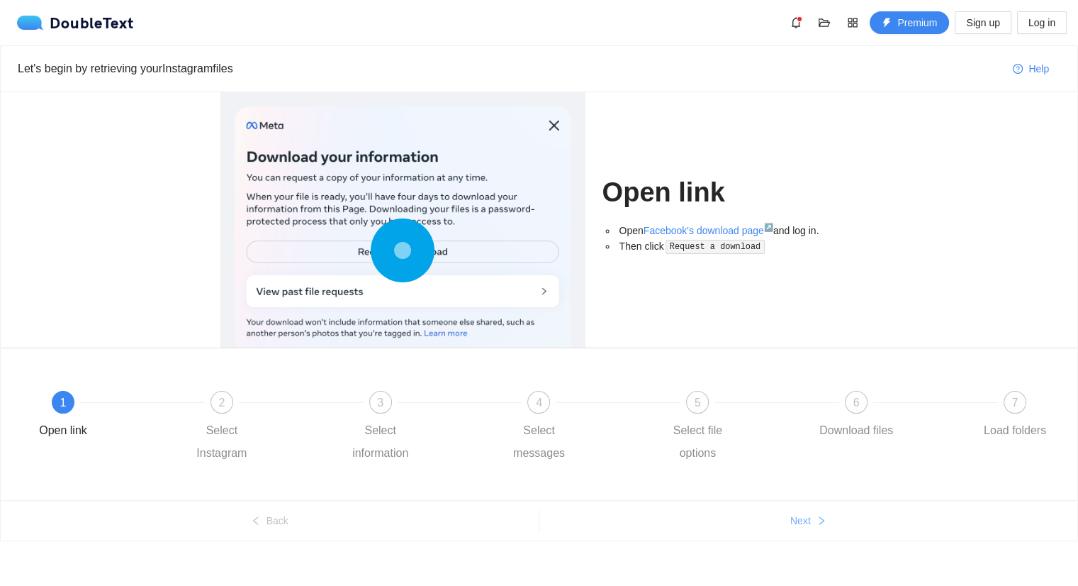
click at [842, 515] on button "Next" at bounding box center [808, 520] width 539 height 23
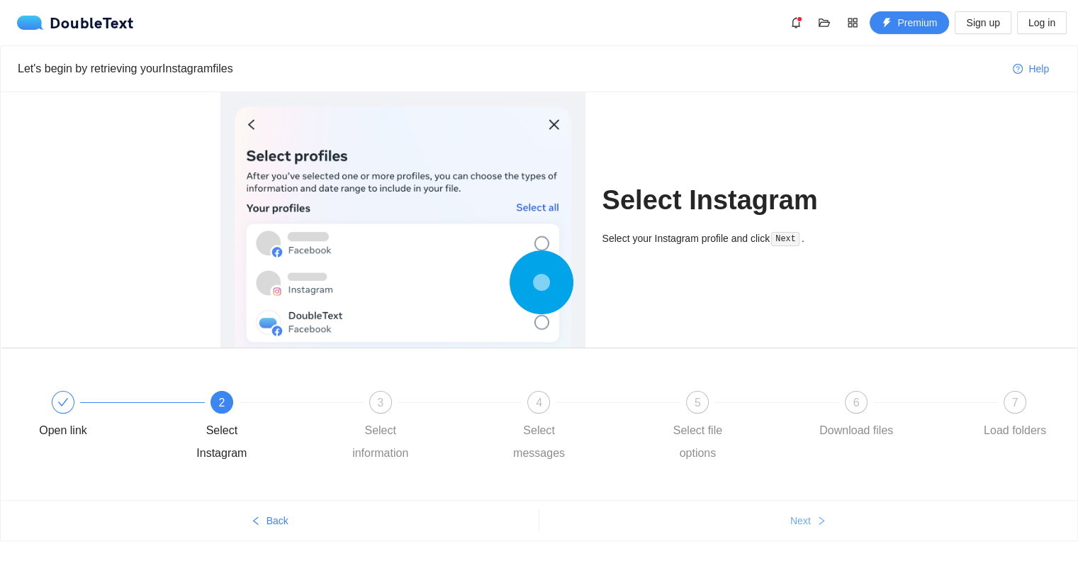
click at [842, 515] on button "Next" at bounding box center [808, 520] width 539 height 23
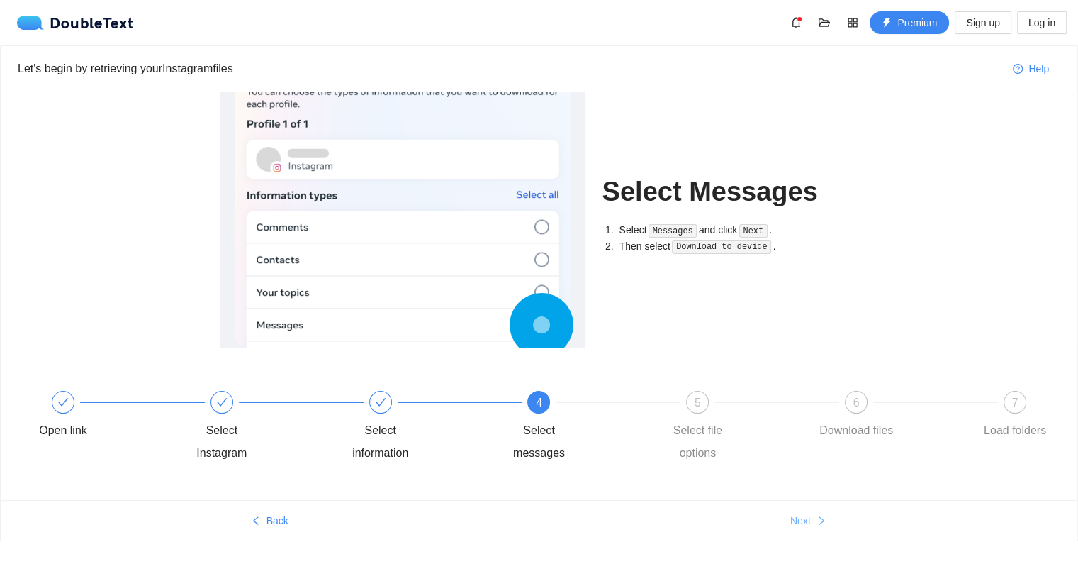
click at [842, 515] on button "Next" at bounding box center [808, 520] width 539 height 23
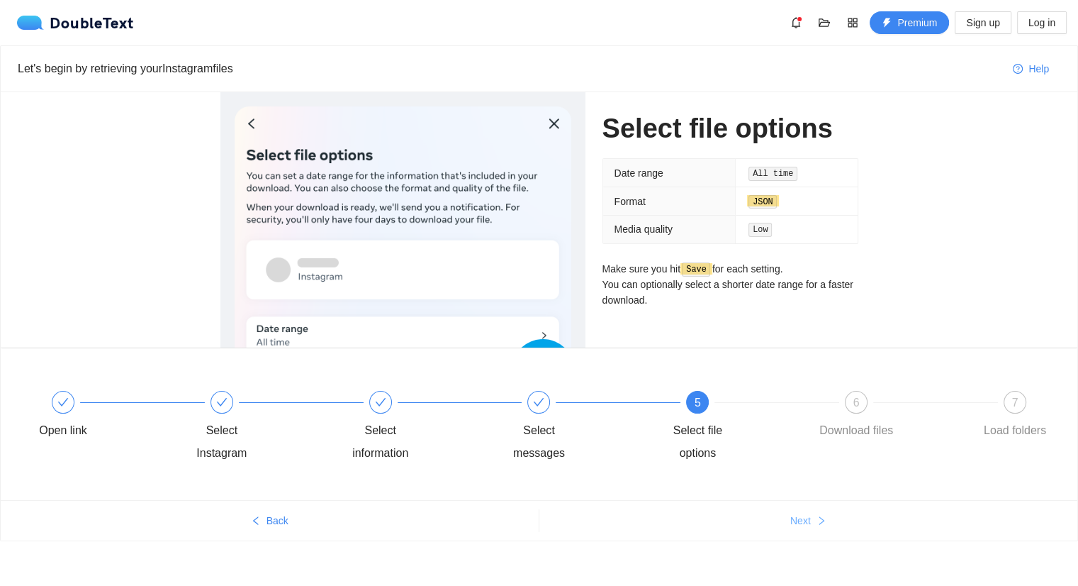
click at [842, 515] on button "Next" at bounding box center [808, 520] width 539 height 23
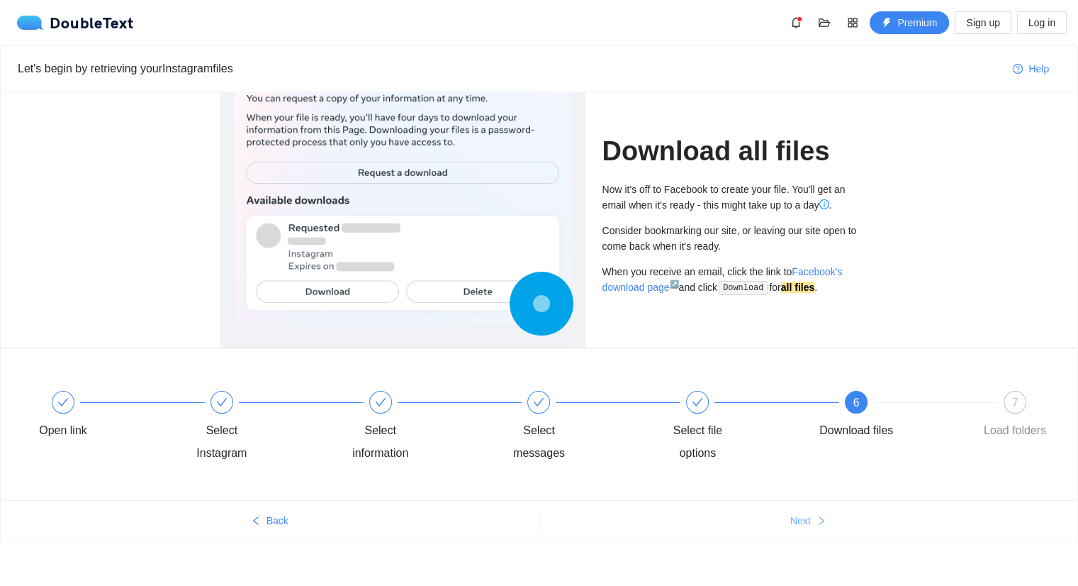
click at [839, 515] on button "Next" at bounding box center [808, 520] width 539 height 23
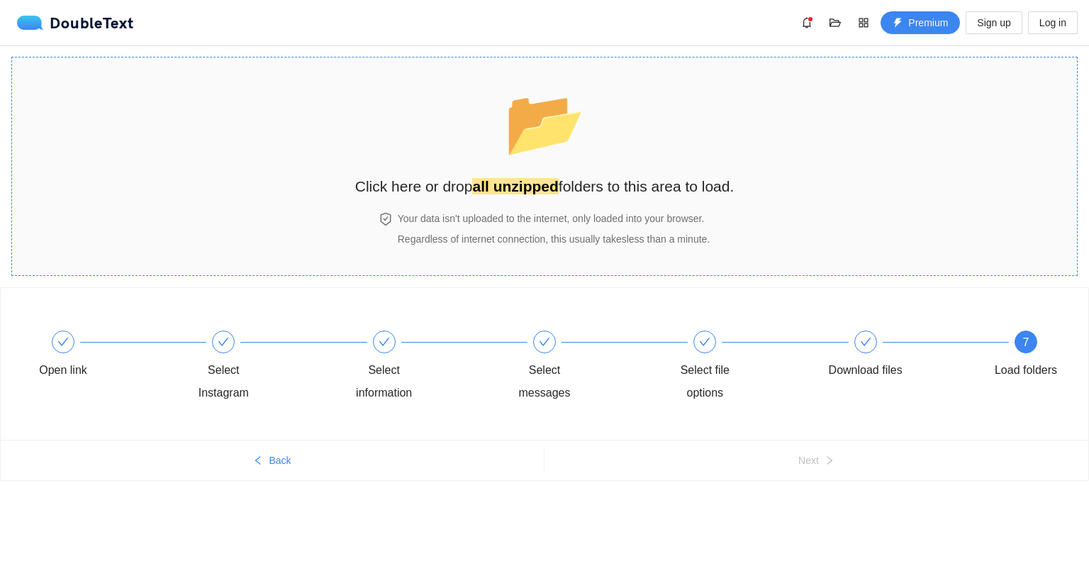
click at [733, 145] on div "📂 Click here or drop all unzipped folders to this area to load." at bounding box center [544, 135] width 379 height 126
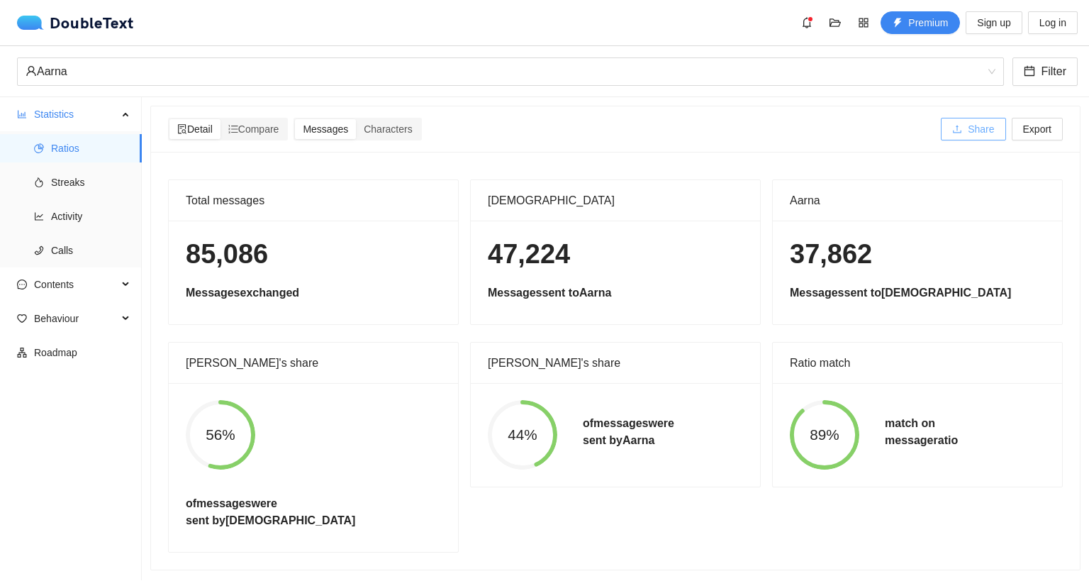
click at [949, 119] on button "Share" at bounding box center [973, 129] width 65 height 23
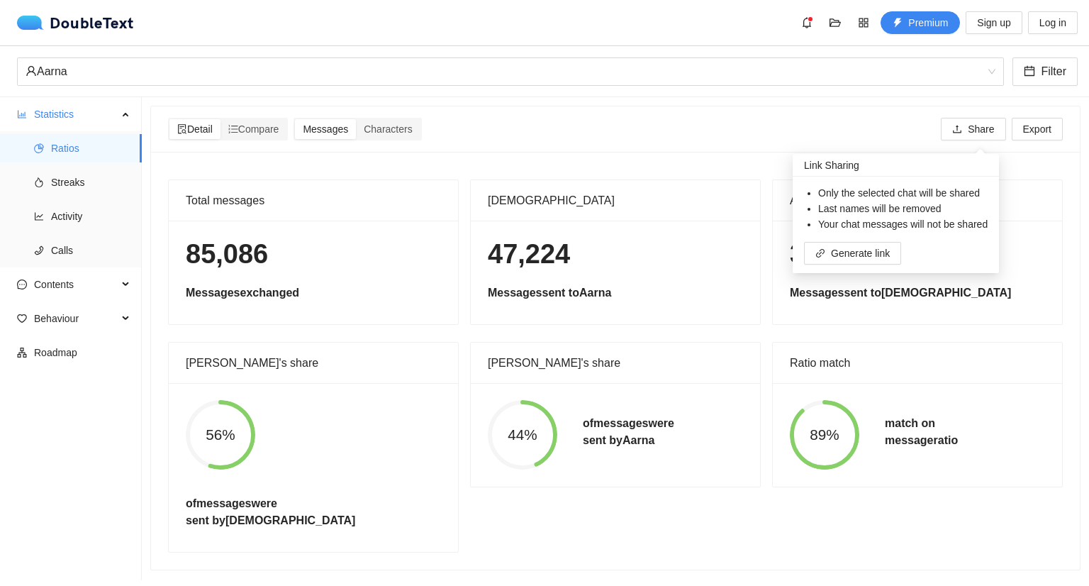
click at [851, 119] on div "Detail Compare Messages Characters Share Export" at bounding box center [615, 129] width 900 height 23
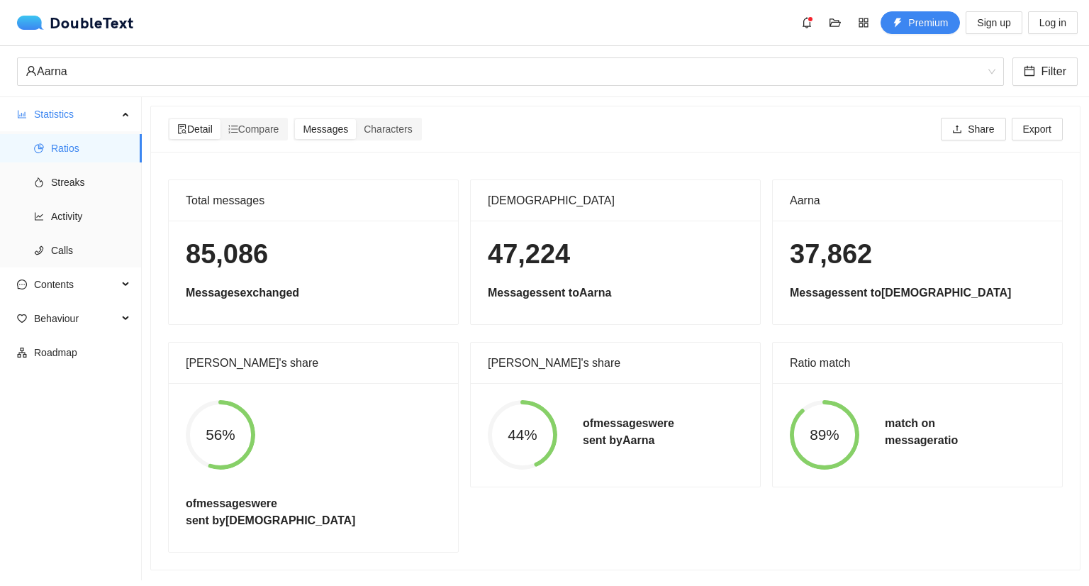
drag, startPoint x: 520, startPoint y: 290, endPoint x: 533, endPoint y: 281, distance: 16.3
